Goal: Information Seeking & Learning: Learn about a topic

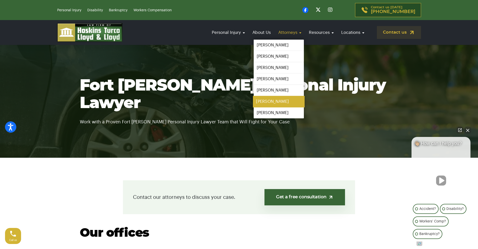
click at [278, 104] on link "[PERSON_NAME]" at bounding box center [279, 101] width 52 height 11
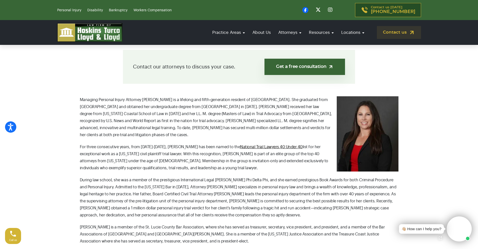
scroll to position [151, 0]
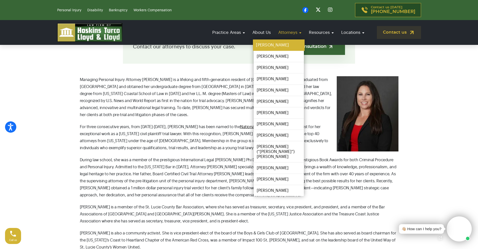
click at [279, 44] on link "[PERSON_NAME]" at bounding box center [279, 45] width 52 height 11
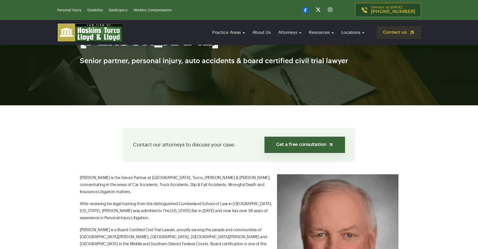
scroll to position [126, 0]
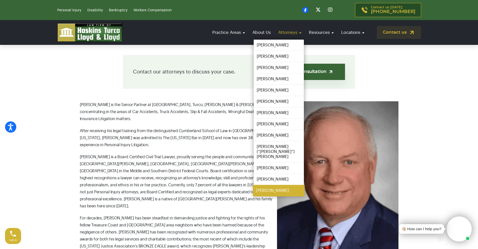
click at [265, 185] on link "[PERSON_NAME]" at bounding box center [279, 190] width 52 height 11
